Goal: Task Accomplishment & Management: Use online tool/utility

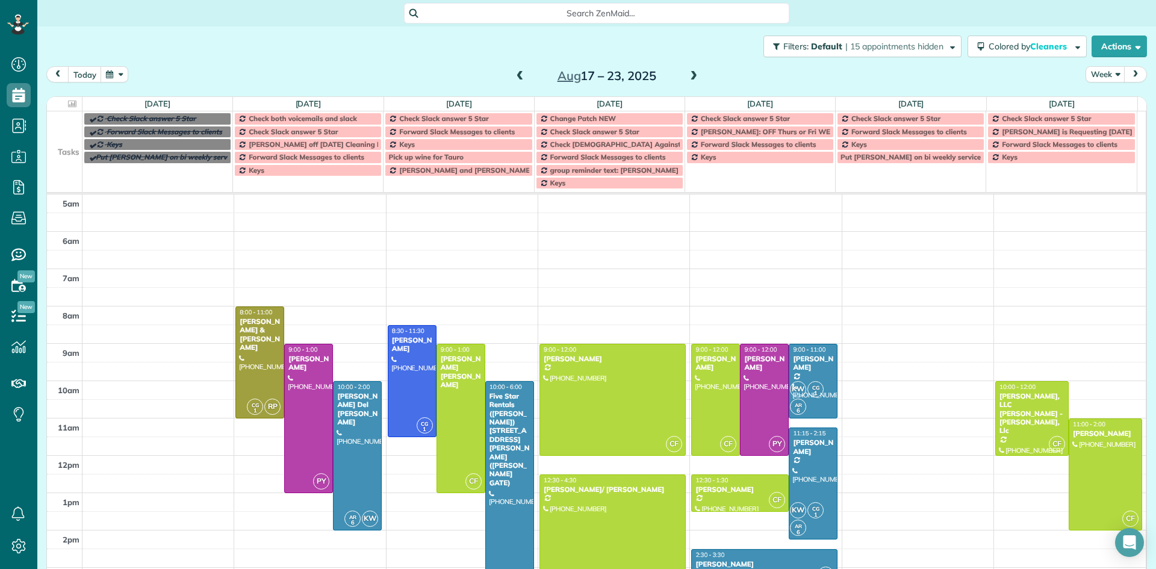
scroll to position [75, 0]
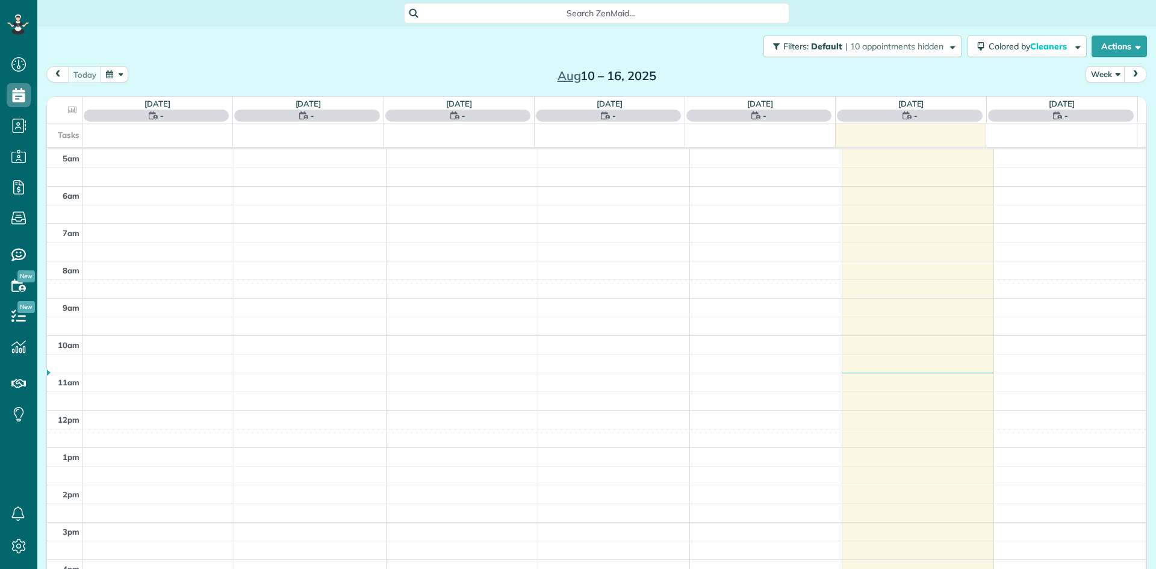
scroll to position [75, 0]
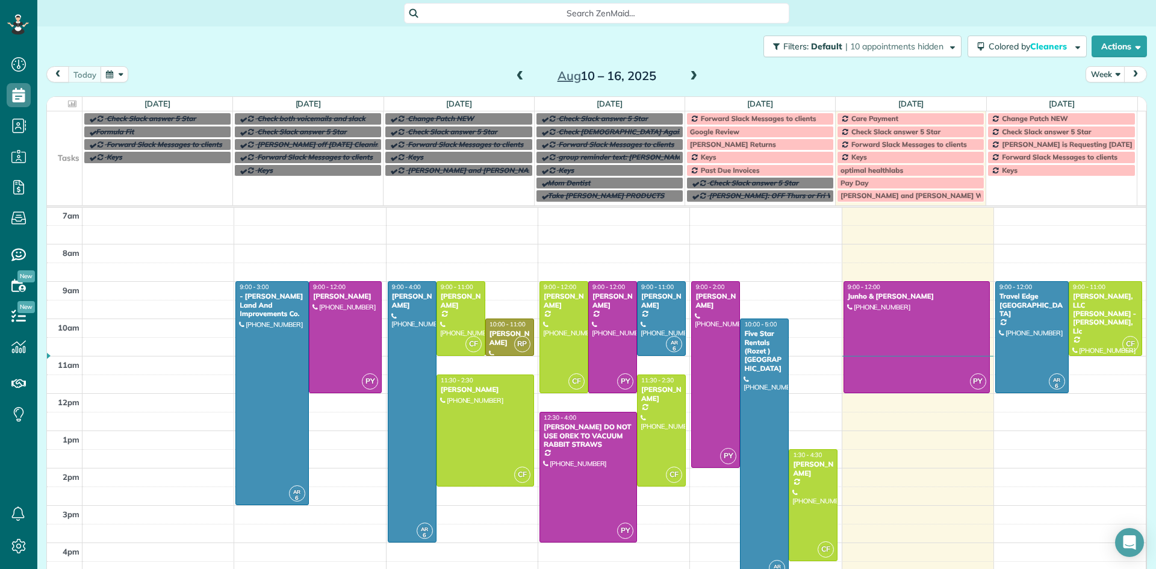
click at [902, 194] on span "[PERSON_NAME] and [PERSON_NAME] Wedding" at bounding box center [923, 195] width 166 height 9
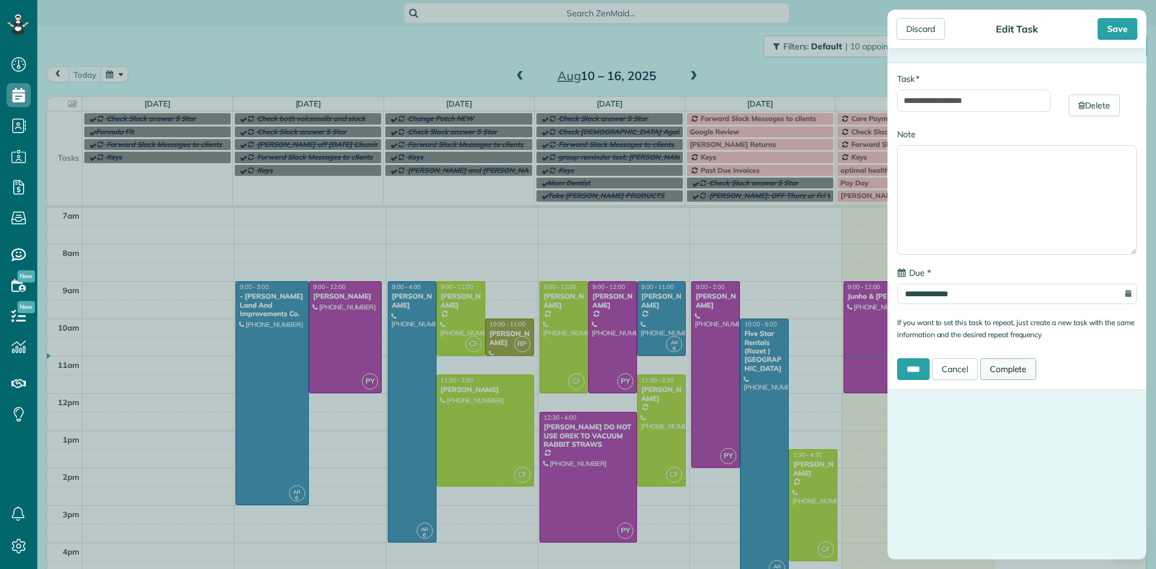
click at [1021, 368] on link "Complete" at bounding box center [1008, 369] width 57 height 22
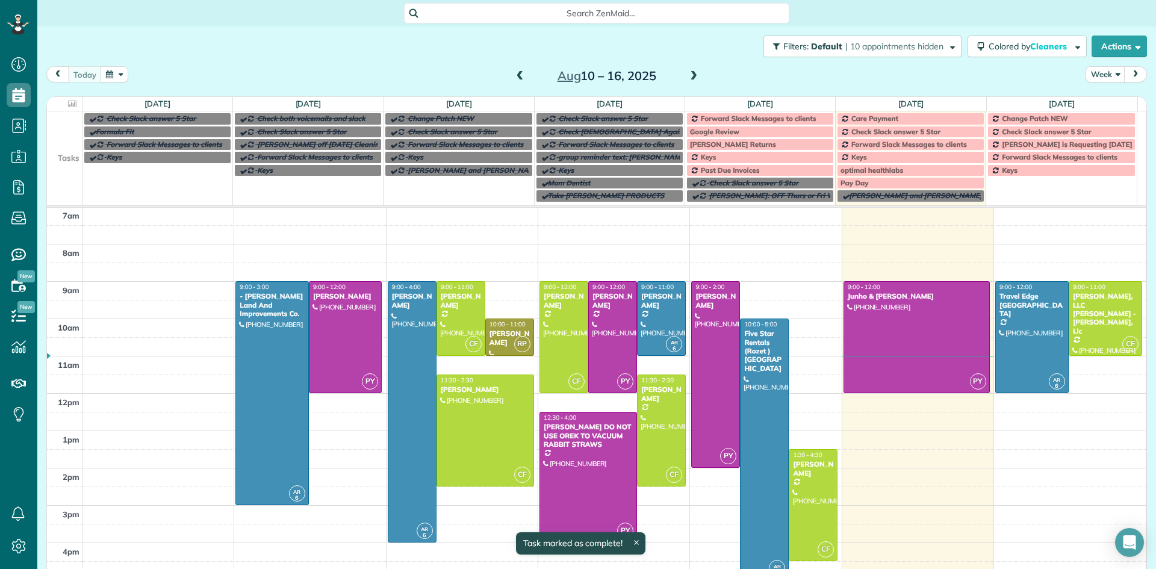
click at [1021, 191] on td "Keys" at bounding box center [1061, 183] width 150 height 39
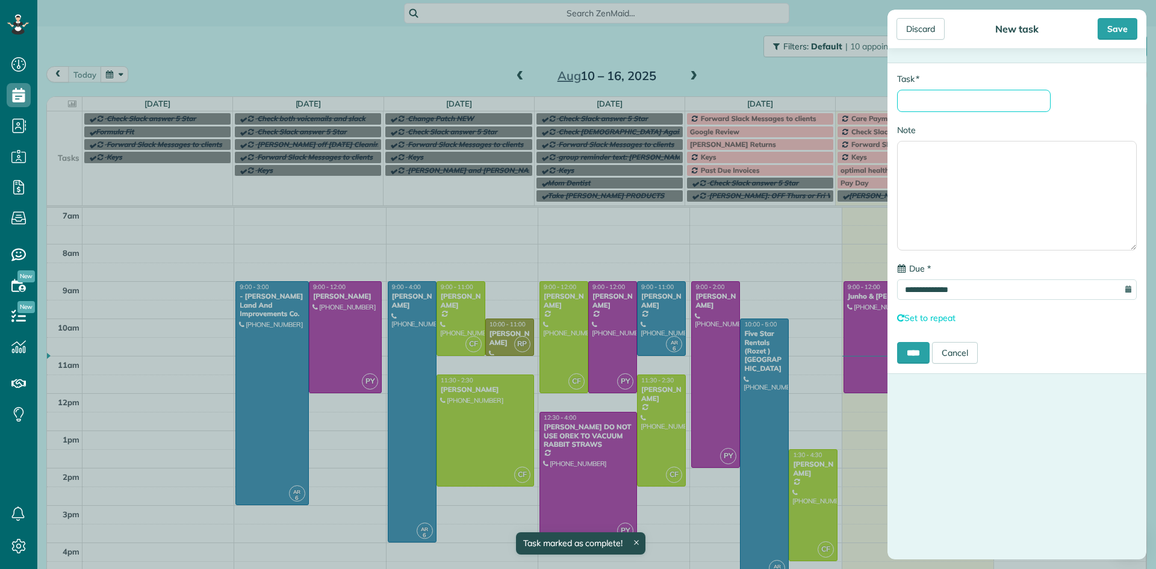
click at [929, 98] on input "* Task" at bounding box center [973, 101] width 153 height 22
type input "**********"
click at [914, 364] on input "****" at bounding box center [913, 353] width 33 height 22
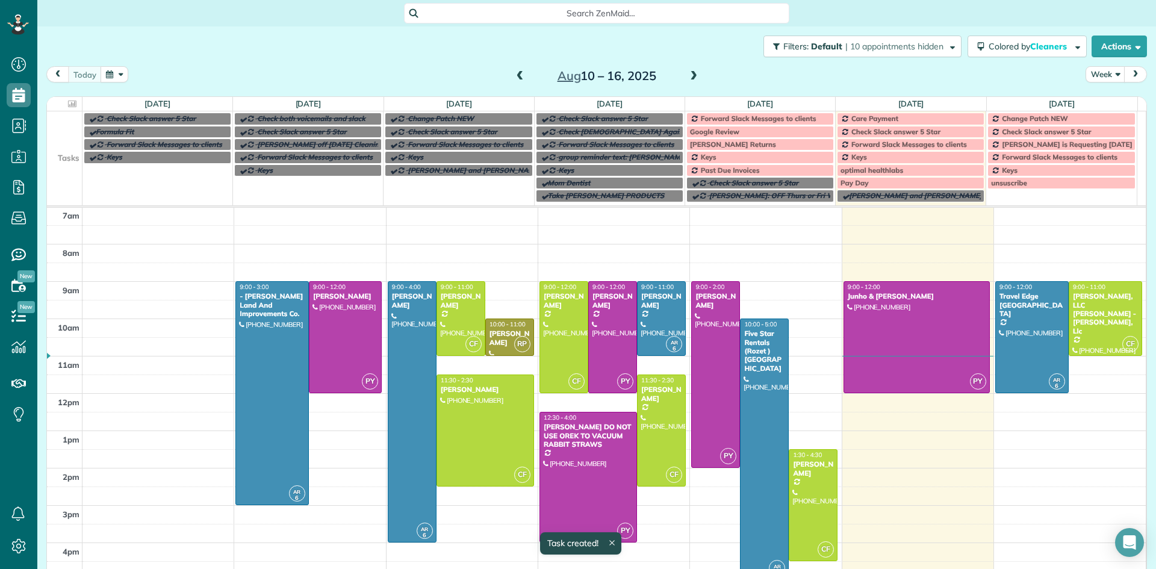
click at [729, 119] on span "Forward Slack Messages to clients" at bounding box center [759, 118] width 116 height 9
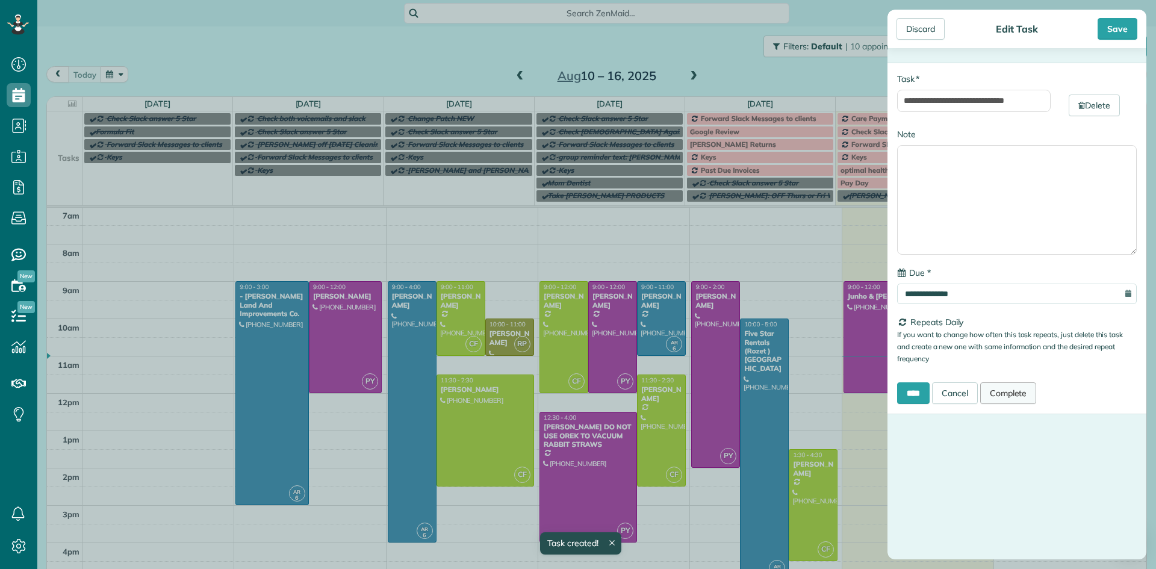
click at [1026, 388] on link "Complete" at bounding box center [1008, 393] width 57 height 22
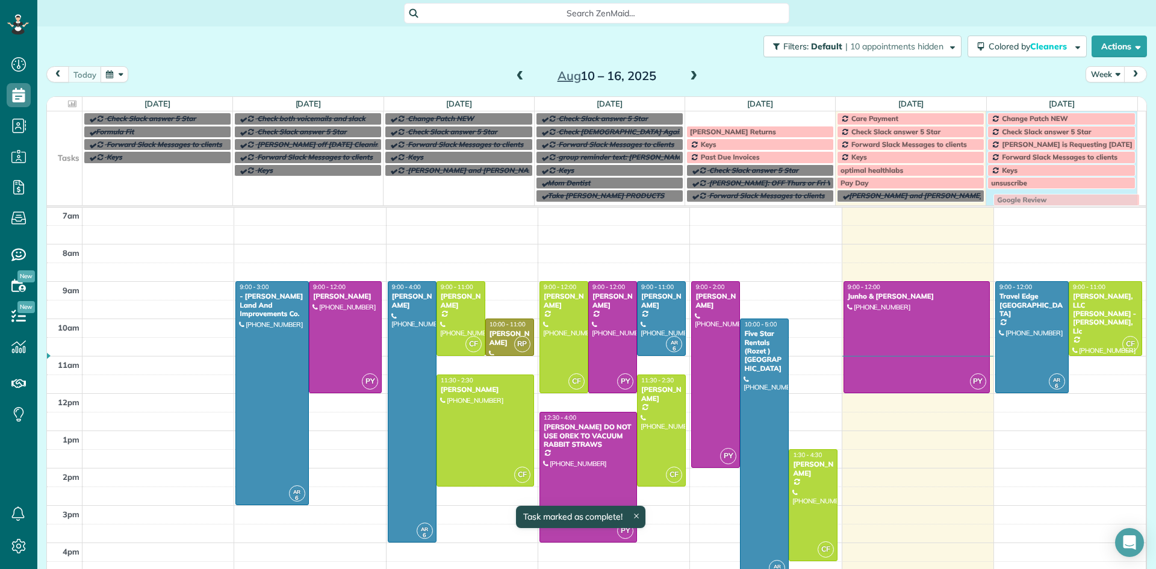
drag, startPoint x: 752, startPoint y: 116, endPoint x: 1063, endPoint y: 197, distance: 322.2
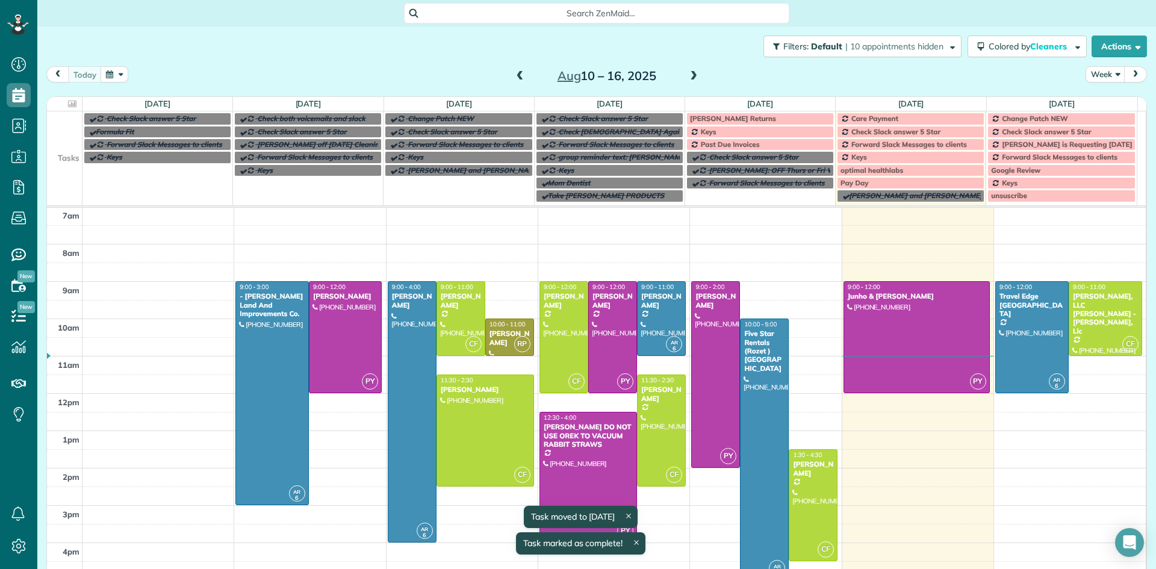
click at [698, 121] on span "Jessica Returns" at bounding box center [733, 118] width 86 height 9
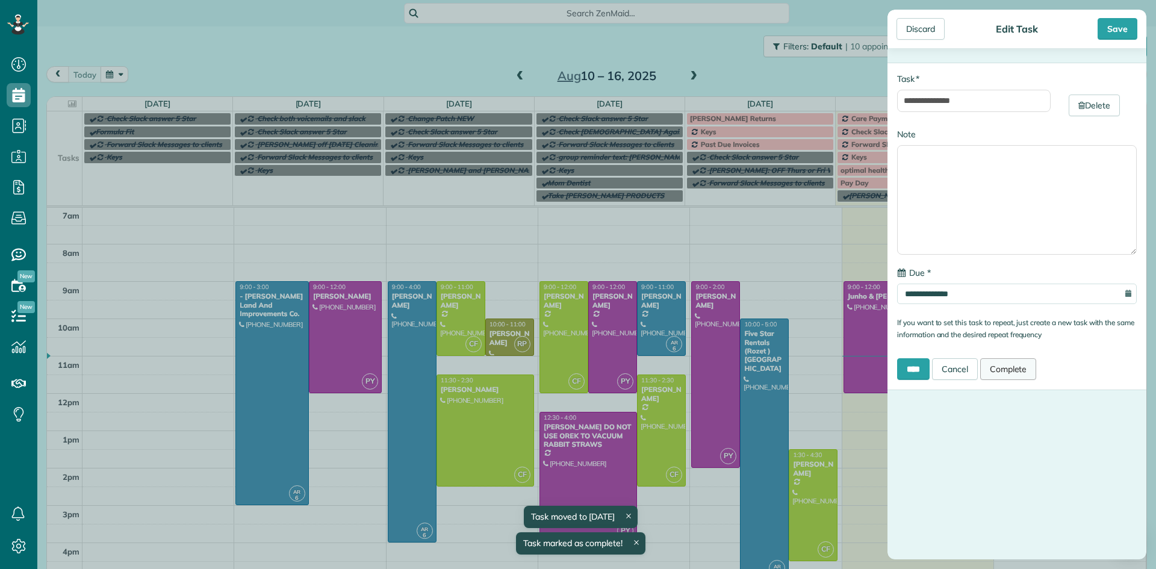
click at [1023, 365] on link "Complete" at bounding box center [1008, 369] width 57 height 22
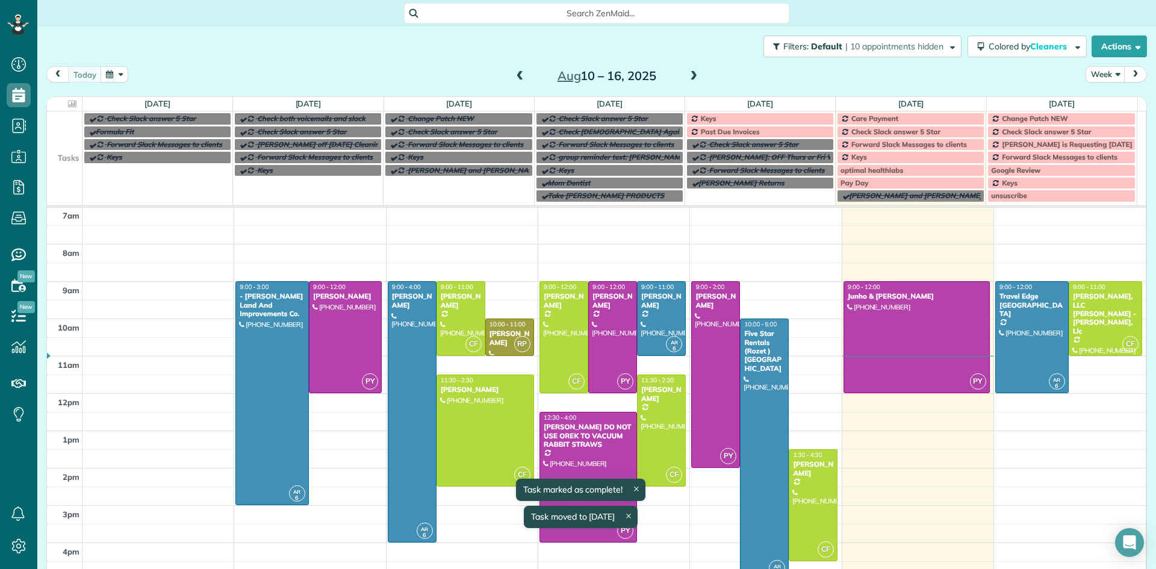
click at [728, 116] on div "Keys" at bounding box center [760, 118] width 140 height 8
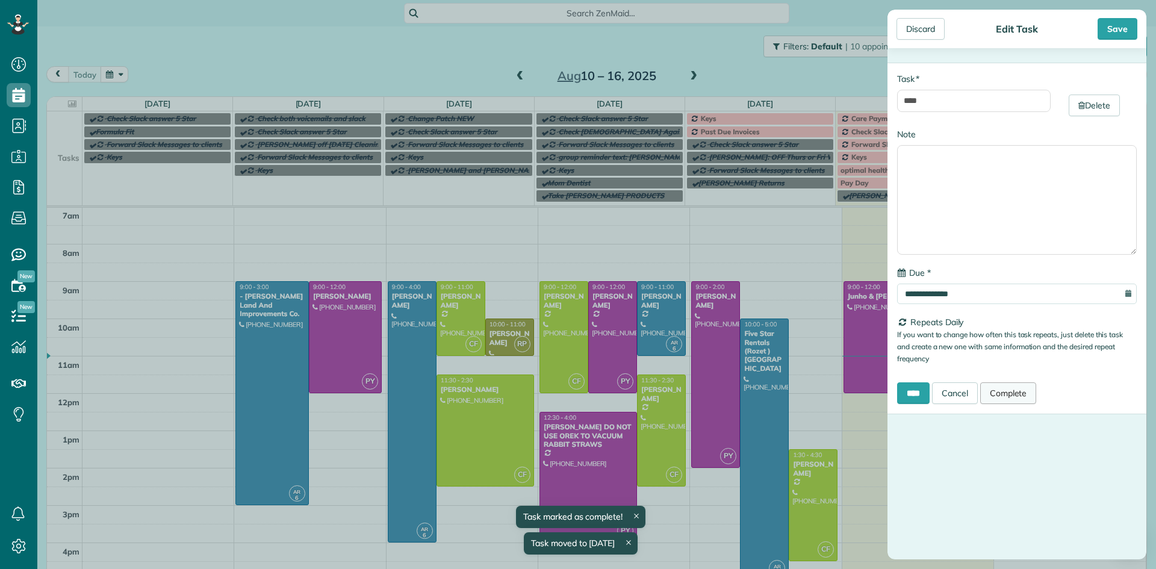
click at [1014, 382] on link "Complete" at bounding box center [1008, 393] width 57 height 22
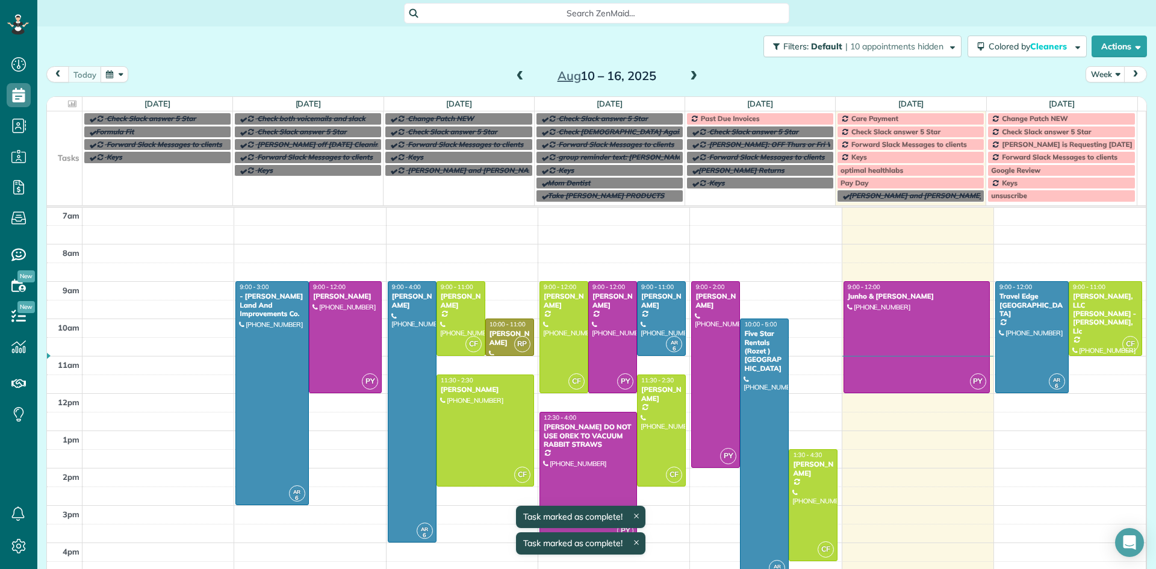
click at [767, 116] on div "Past Due Invoices" at bounding box center [760, 118] width 140 height 8
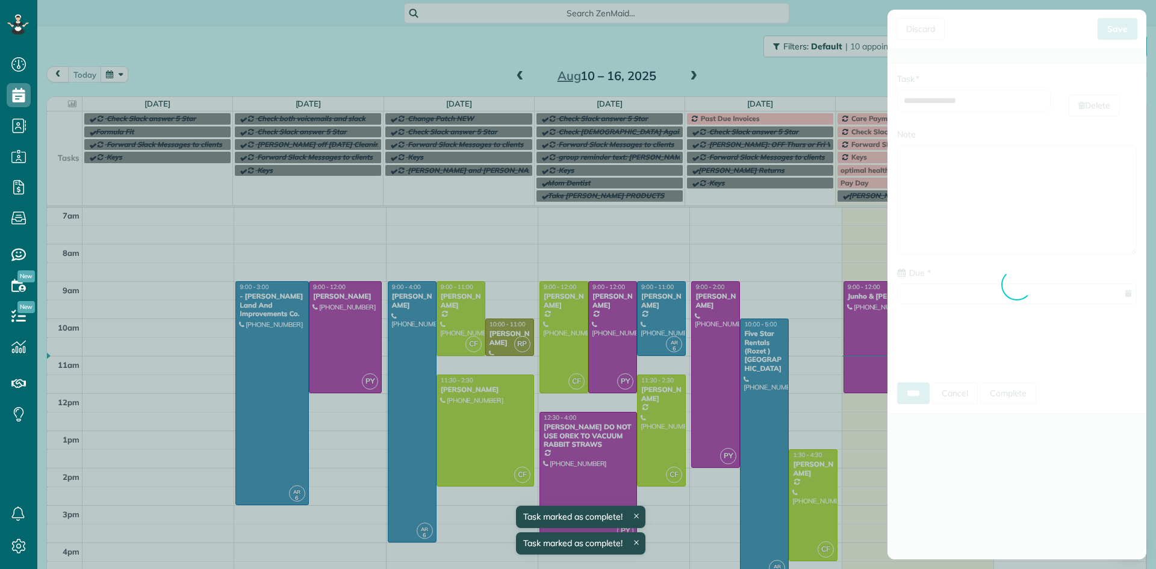
type input "**********"
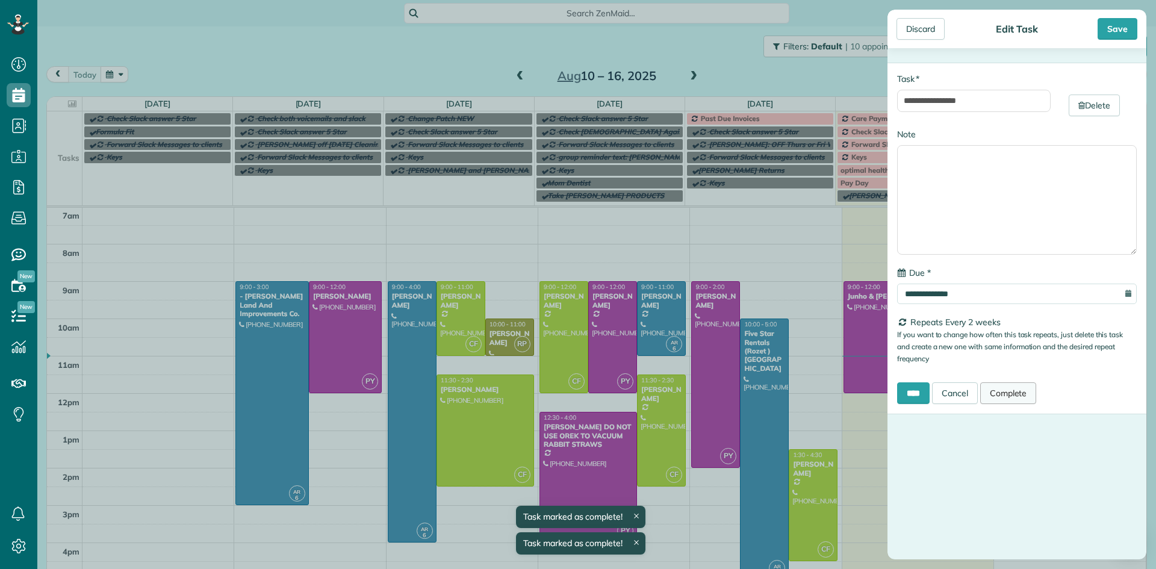
click at [1019, 391] on link "Complete" at bounding box center [1008, 393] width 57 height 22
